Goal: Task Accomplishment & Management: Complete application form

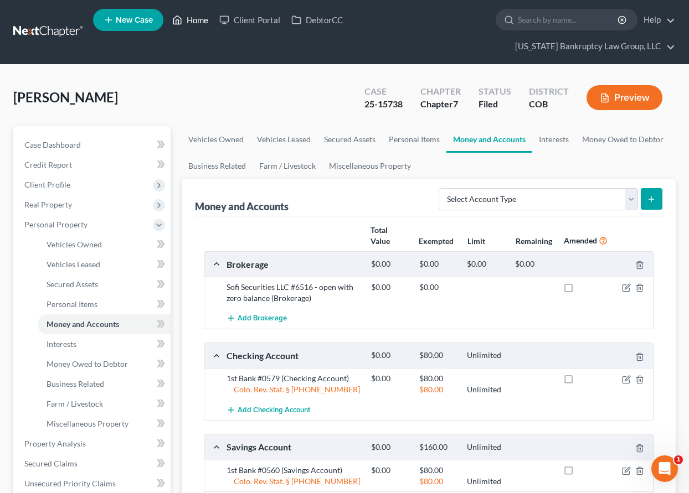
click at [201, 23] on link "Home" at bounding box center [190, 20] width 47 height 20
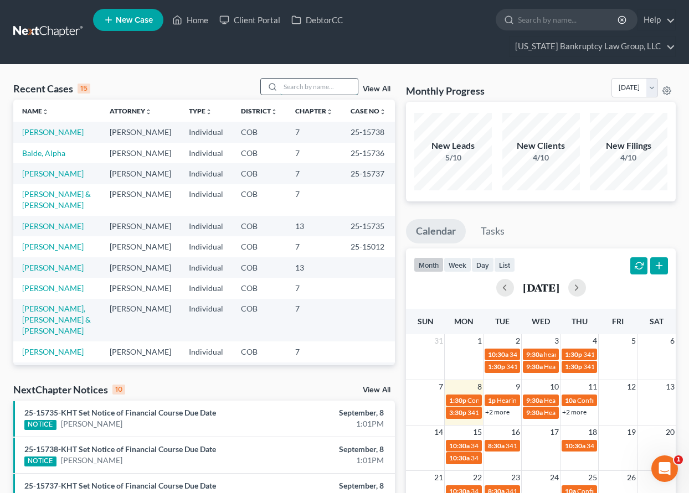
click at [307, 83] on input "search" at bounding box center [319, 87] width 78 height 16
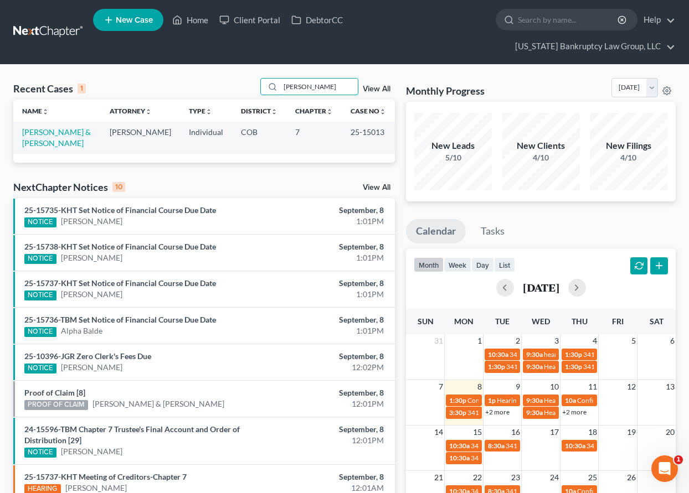
type input "[PERSON_NAME]"
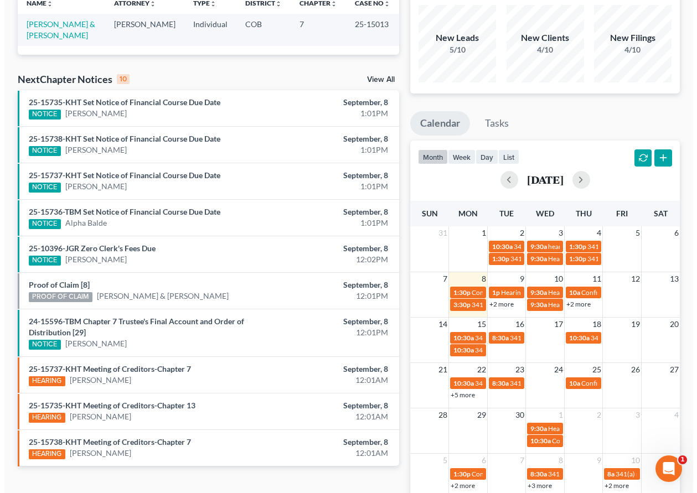
scroll to position [111, 0]
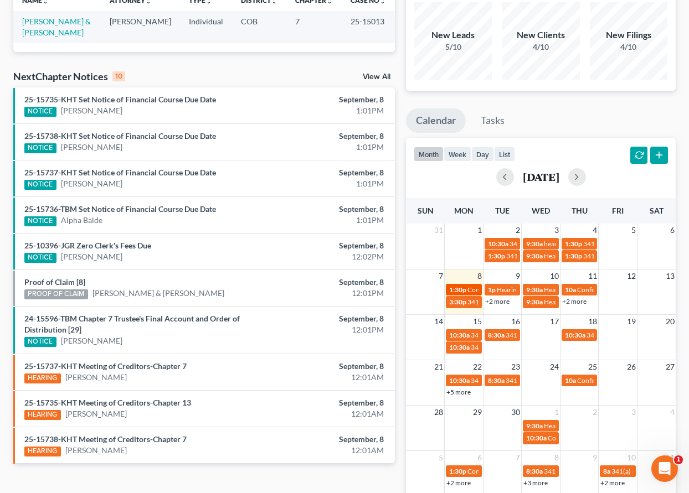
click at [460, 288] on span "1:30p" at bounding box center [457, 290] width 17 height 8
select select "Days"
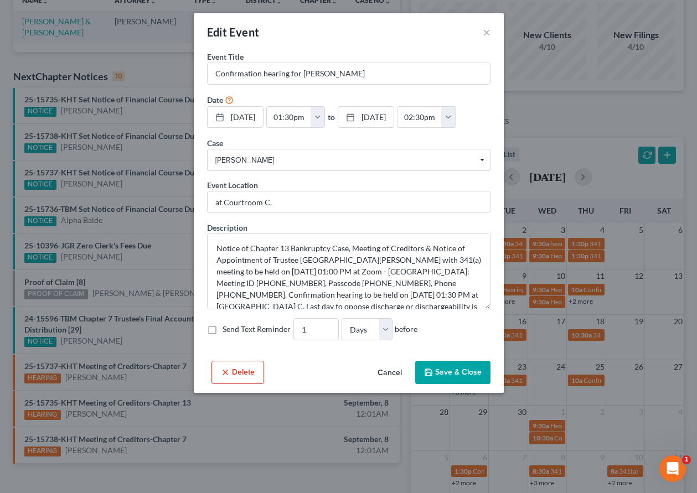
click at [395, 372] on button "Cancel" at bounding box center [390, 373] width 42 height 22
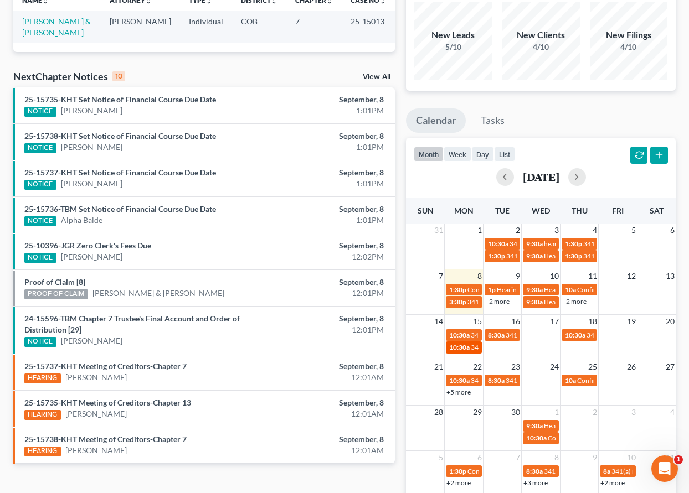
click at [466, 349] on span "10:30a" at bounding box center [459, 347] width 20 height 8
select select "Days"
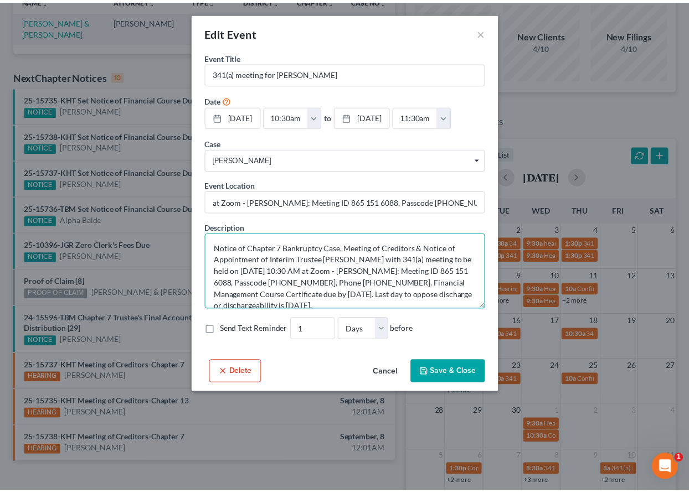
scroll to position [12, 0]
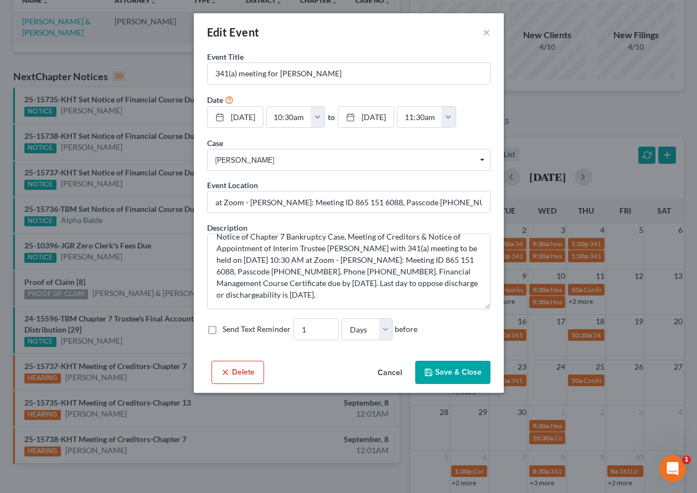
click at [390, 379] on button "Cancel" at bounding box center [390, 373] width 42 height 22
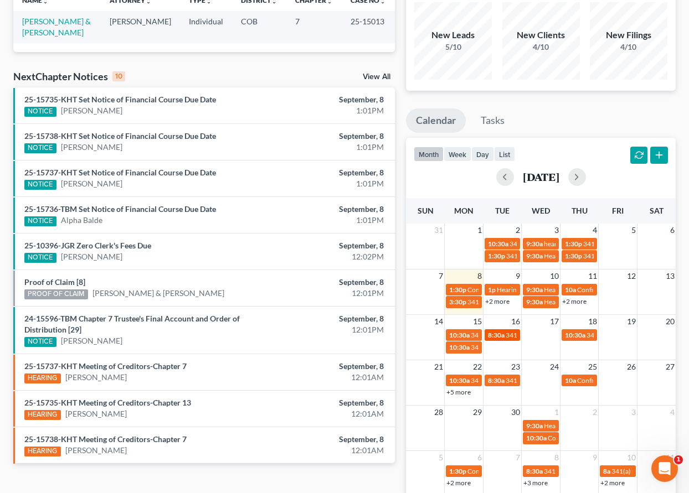
click at [505, 335] on div "8:30a 341(a) meeting for [PERSON_NAME] & [PERSON_NAME]" at bounding box center [502, 335] width 29 height 8
select select "Days"
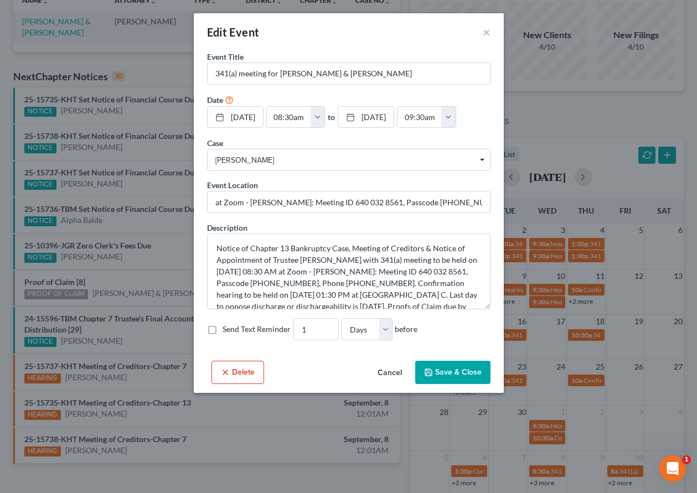
click at [390, 373] on button "Cancel" at bounding box center [390, 373] width 42 height 22
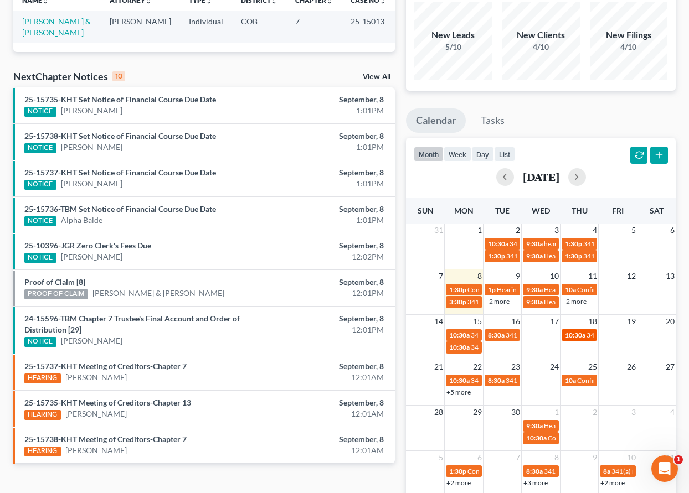
click at [575, 336] on span "10:30a" at bounding box center [575, 335] width 20 height 8
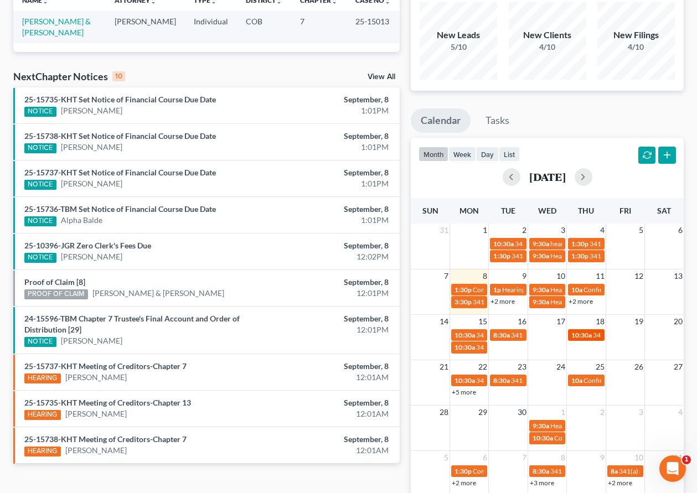
select select "Days"
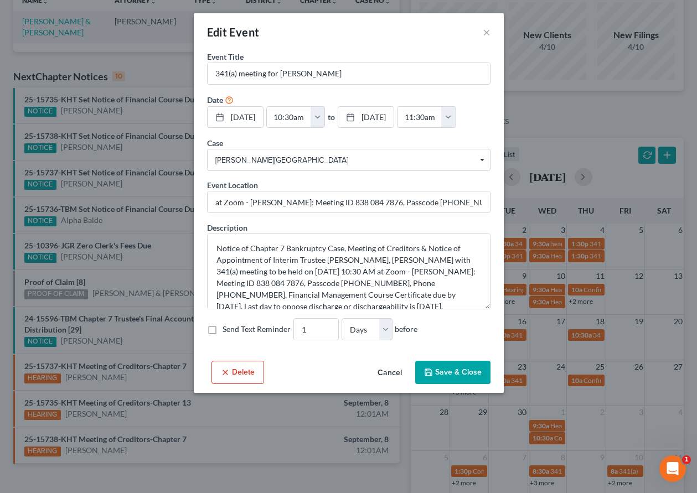
click at [394, 375] on button "Cancel" at bounding box center [390, 373] width 42 height 22
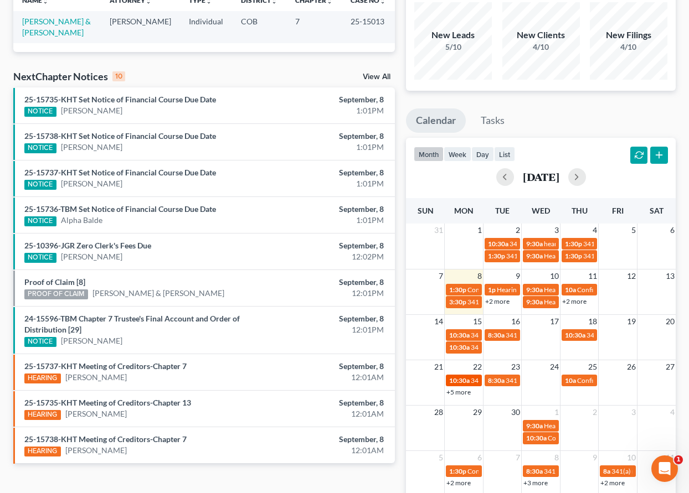
click at [464, 382] on span "10:30a" at bounding box center [459, 381] width 20 height 8
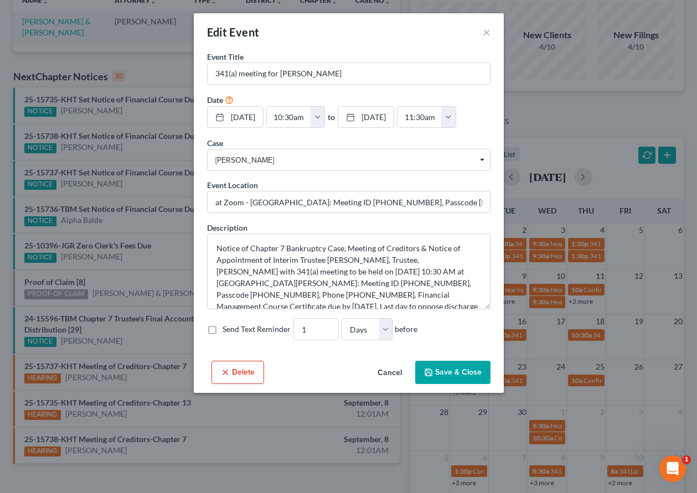
click at [396, 376] on button "Cancel" at bounding box center [390, 373] width 42 height 22
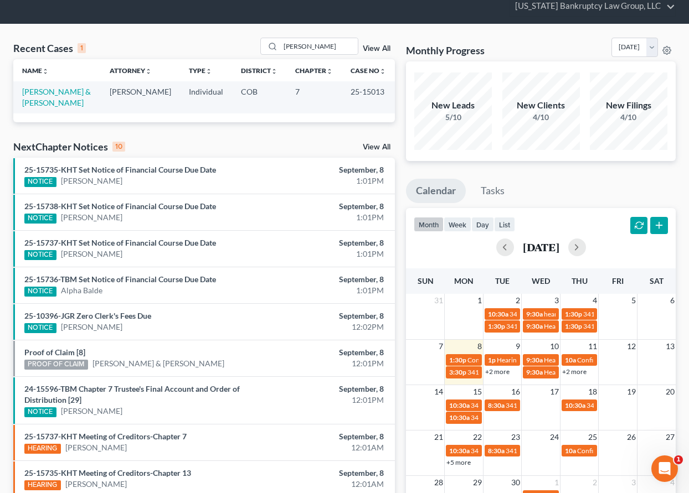
scroll to position [0, 0]
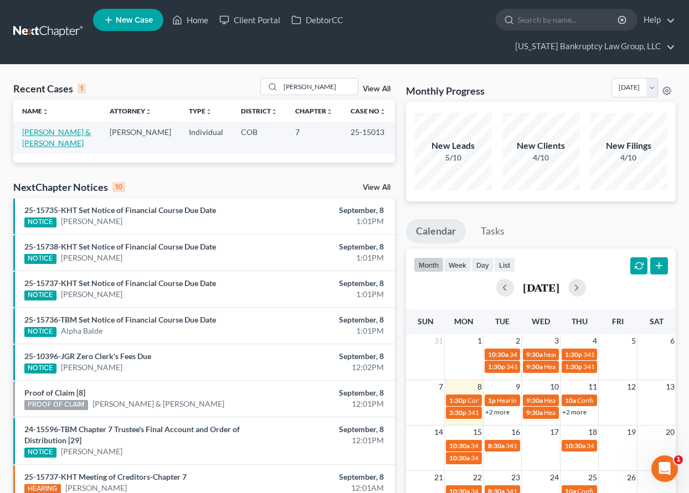
click at [75, 135] on link "[PERSON_NAME] & [PERSON_NAME]" at bounding box center [56, 137] width 69 height 20
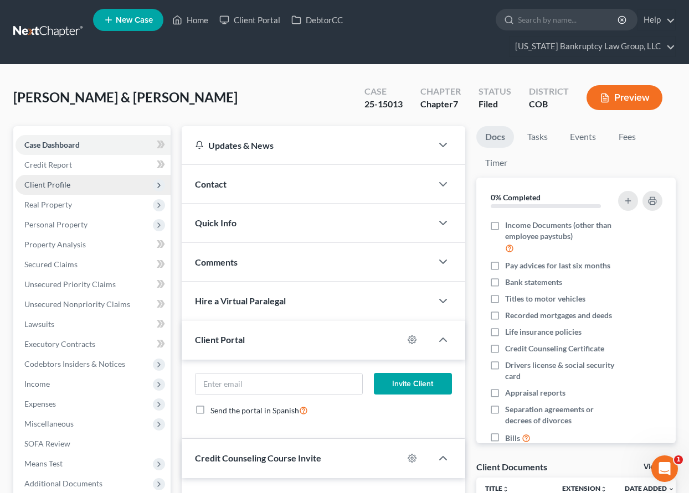
click at [47, 182] on span "Client Profile" at bounding box center [47, 184] width 46 height 9
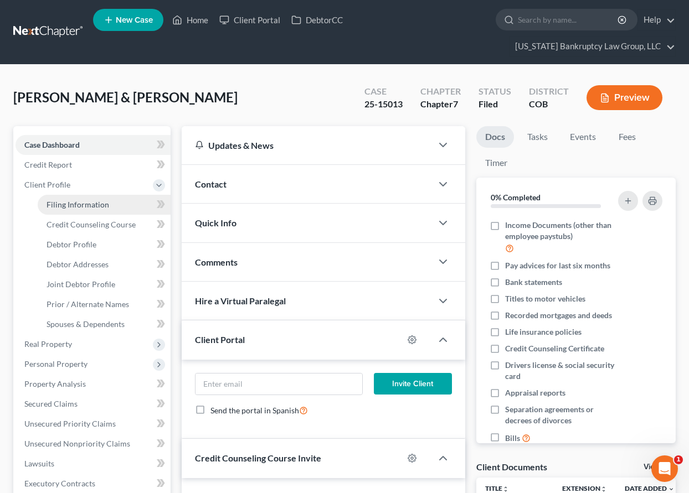
click at [71, 205] on span "Filing Information" at bounding box center [78, 204] width 63 height 9
select select "1"
select select "0"
select select "11"
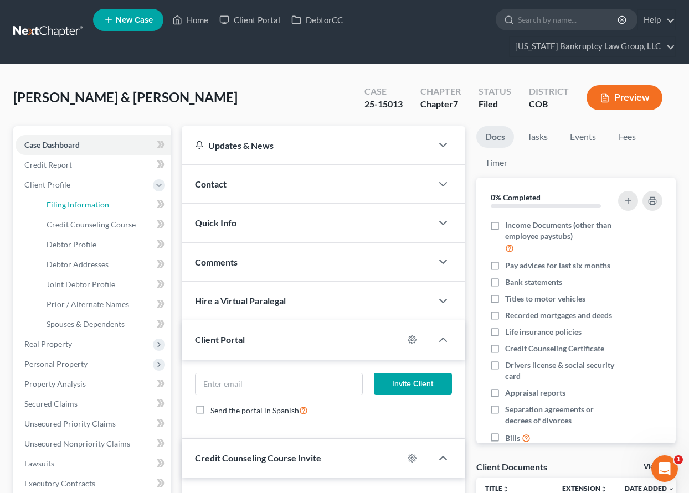
select select "0"
select select "5"
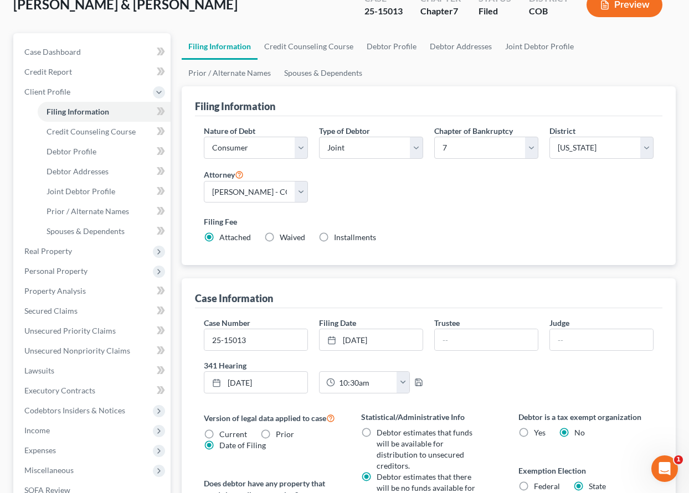
scroll to position [111, 0]
